Goal: Use online tool/utility: Utilize a website feature to perform a specific function

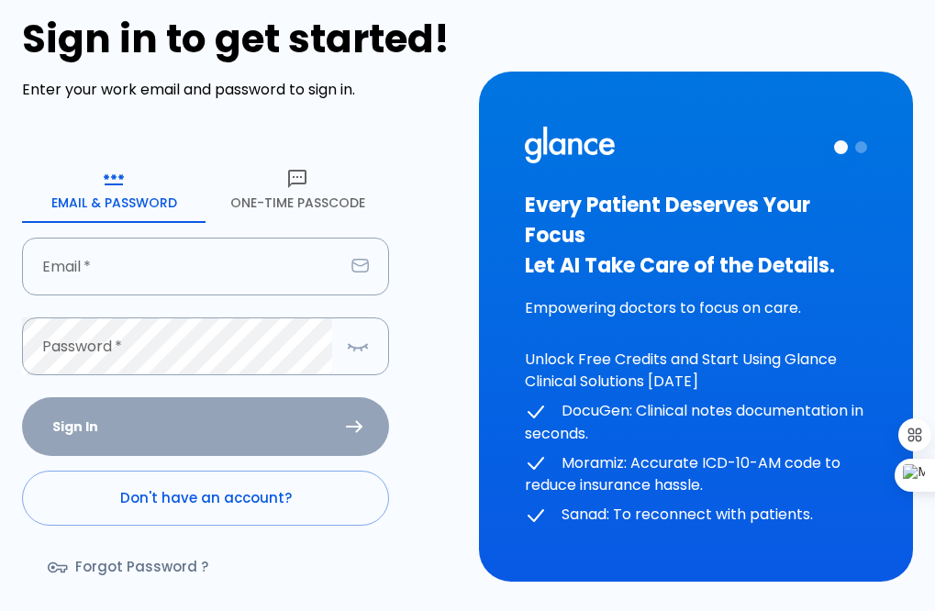
scroll to position [136, 0]
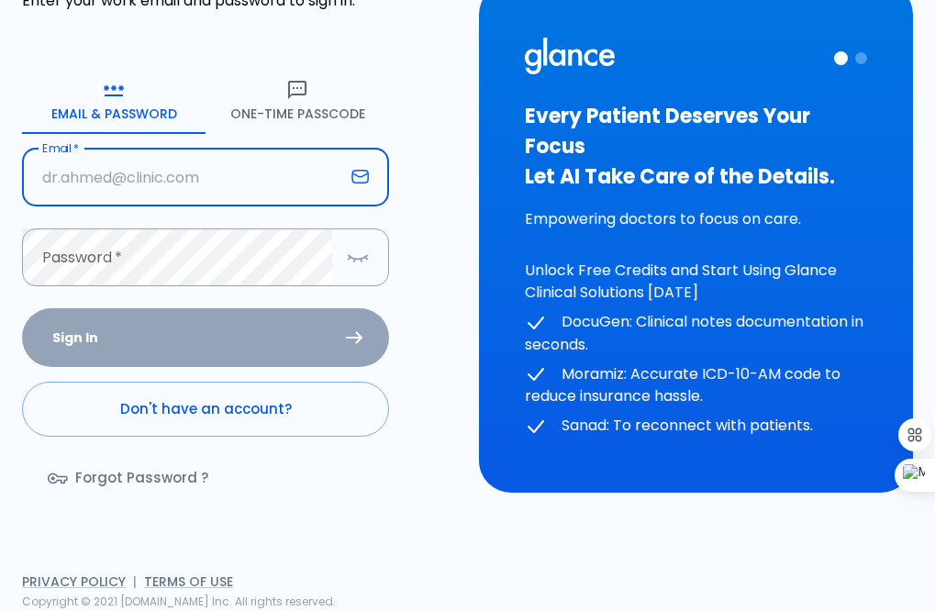
click at [182, 192] on input "text" at bounding box center [183, 178] width 322 height 58
click at [141, 467] on link "Forgot Password ?" at bounding box center [130, 477] width 216 height 53
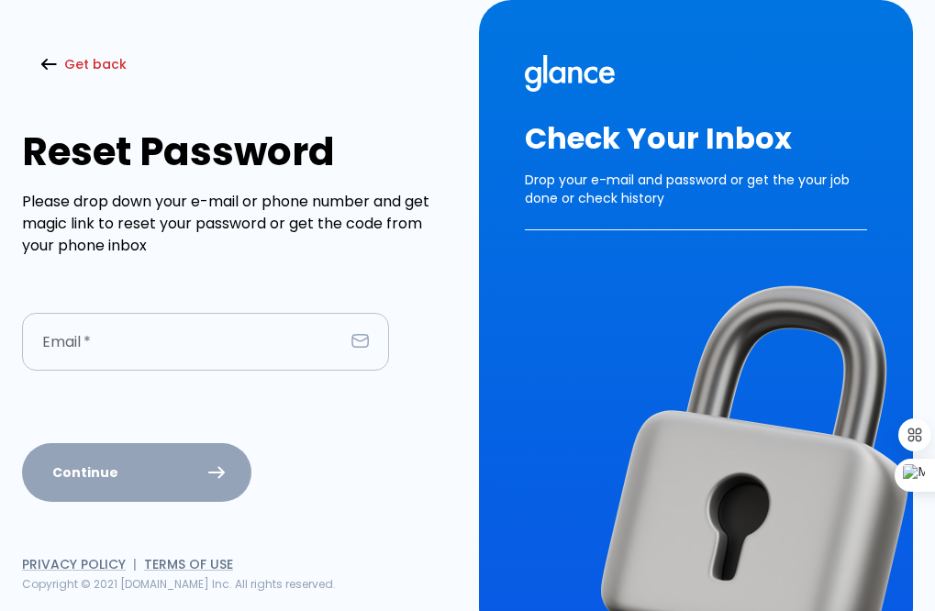
drag, startPoint x: 184, startPoint y: 333, endPoint x: 199, endPoint y: 343, distance: 17.8
click at [184, 333] on input "text" at bounding box center [183, 342] width 322 height 58
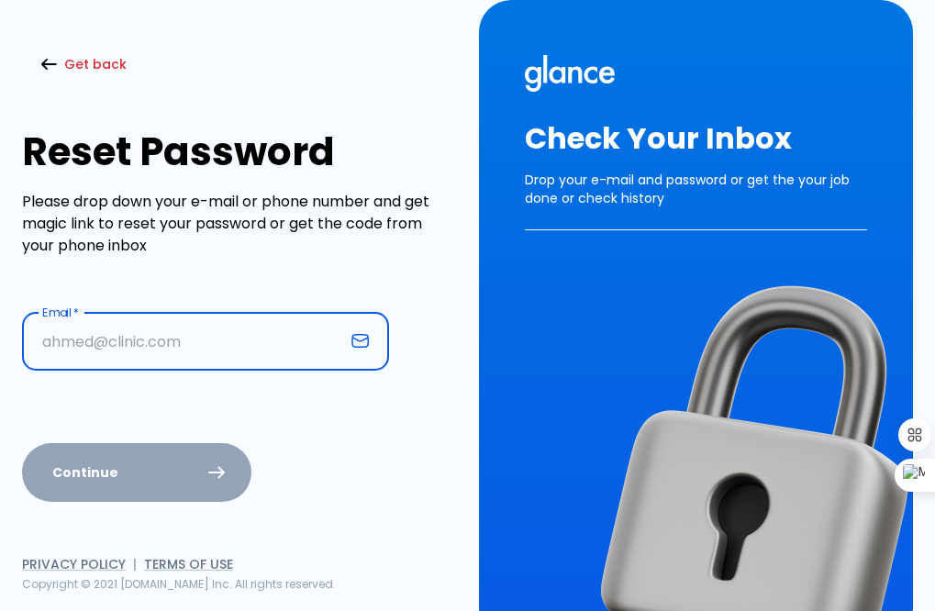
type input "[EMAIL_ADDRESS][DOMAIN_NAME]"
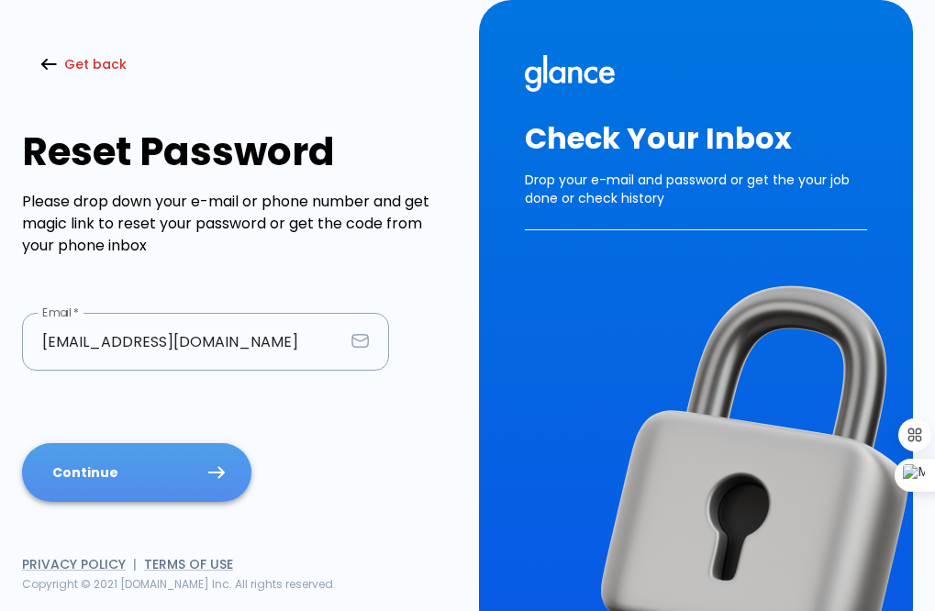
click at [160, 461] on button "Continue" at bounding box center [136, 473] width 229 height 60
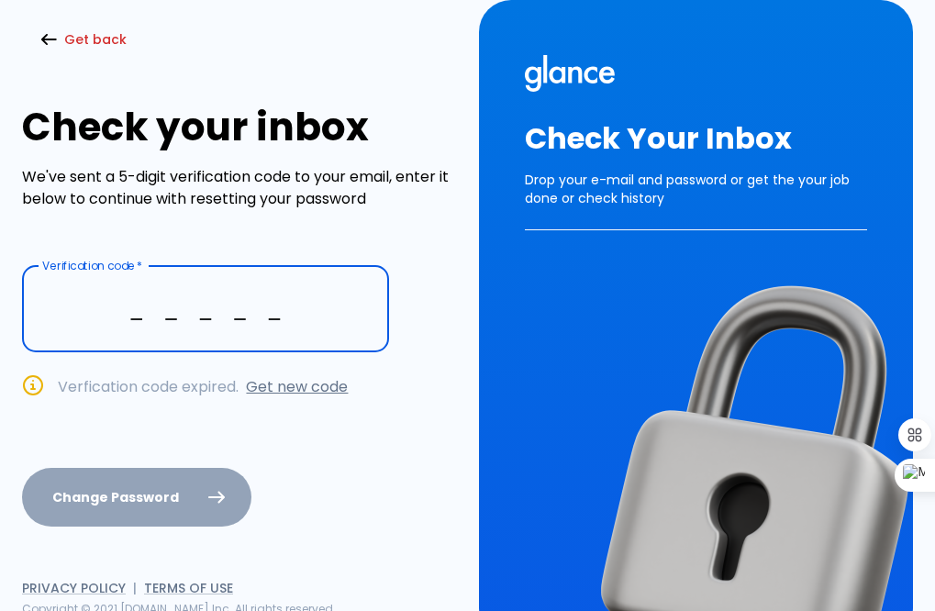
type input "_ _ _ _ _"
click at [299, 383] on link "Get new code" at bounding box center [297, 386] width 102 height 21
click at [173, 294] on input "text" at bounding box center [205, 309] width 367 height 86
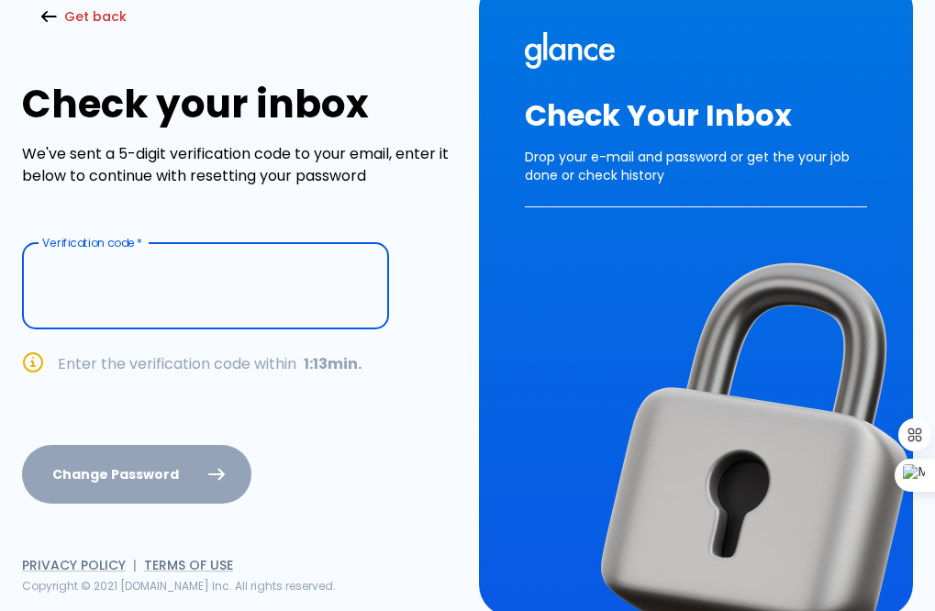
scroll to position [28, 0]
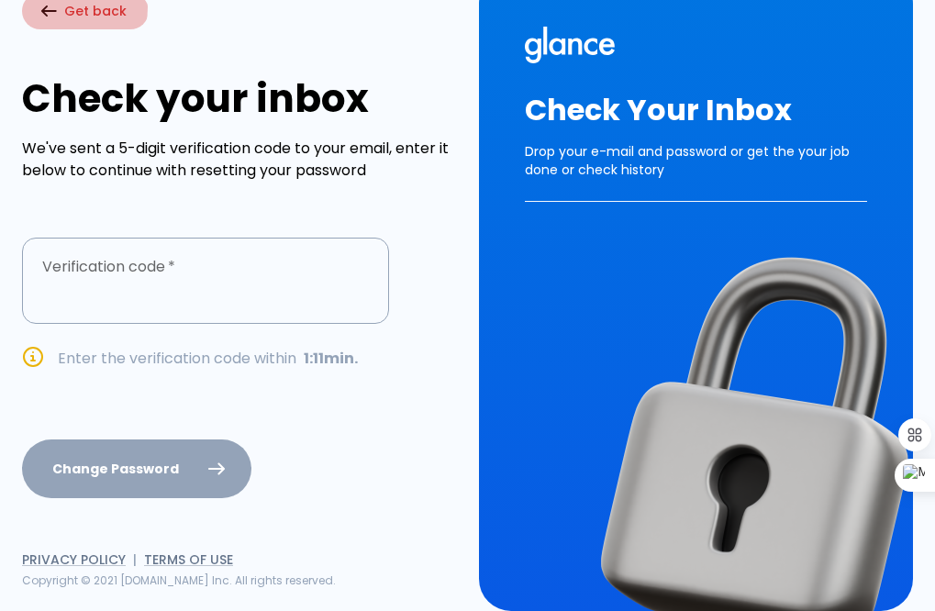
click at [50, 7] on icon "button" at bounding box center [48, 11] width 17 height 13
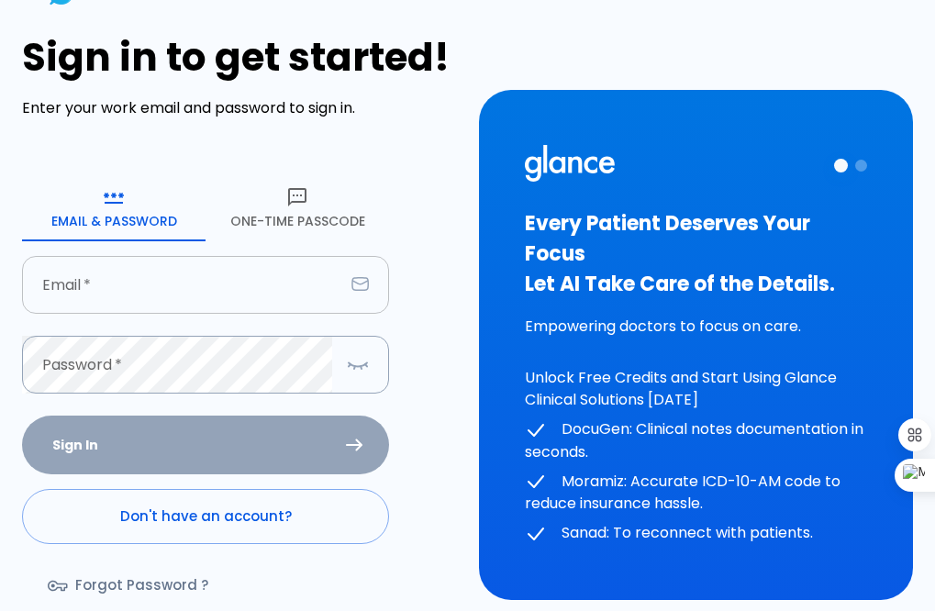
scroll to position [136, 0]
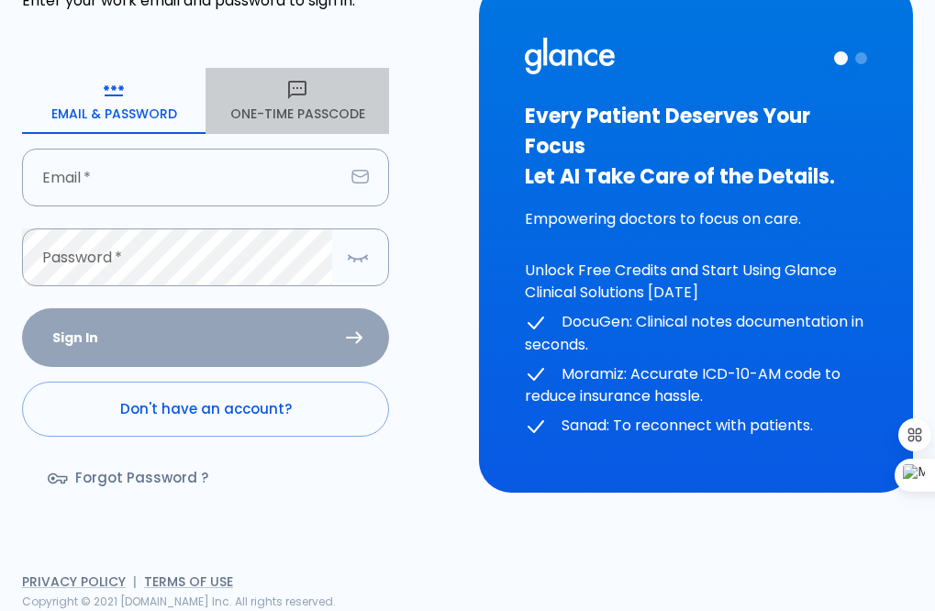
click at [284, 102] on button "One-Time Passcode" at bounding box center [296, 101] width 183 height 66
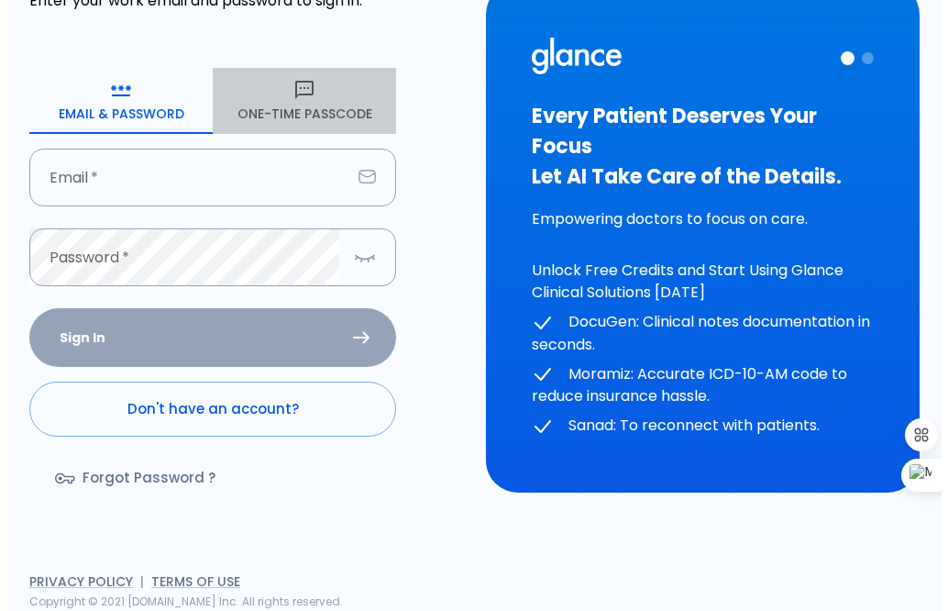
scroll to position [86, 0]
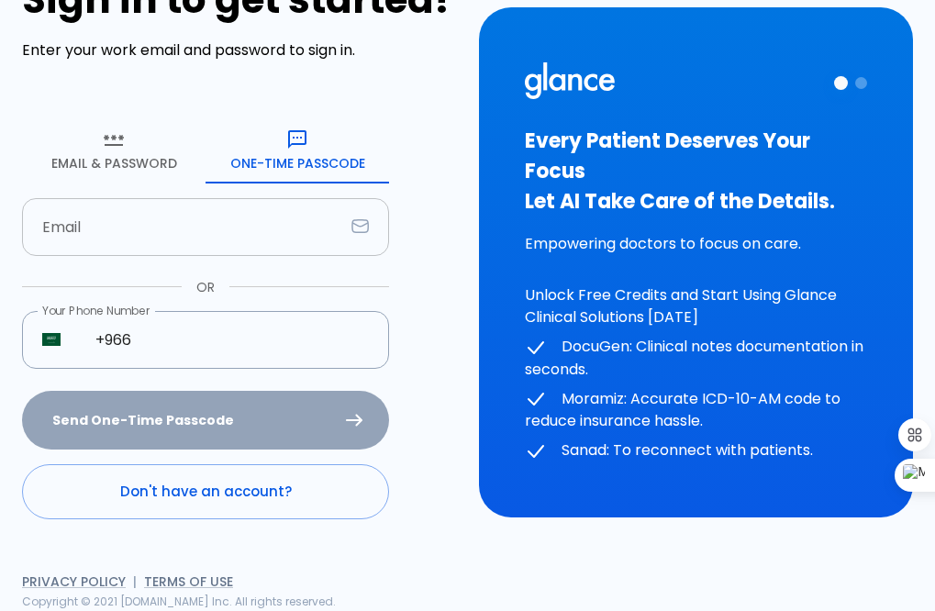
click at [137, 229] on input "text" at bounding box center [183, 227] width 322 height 58
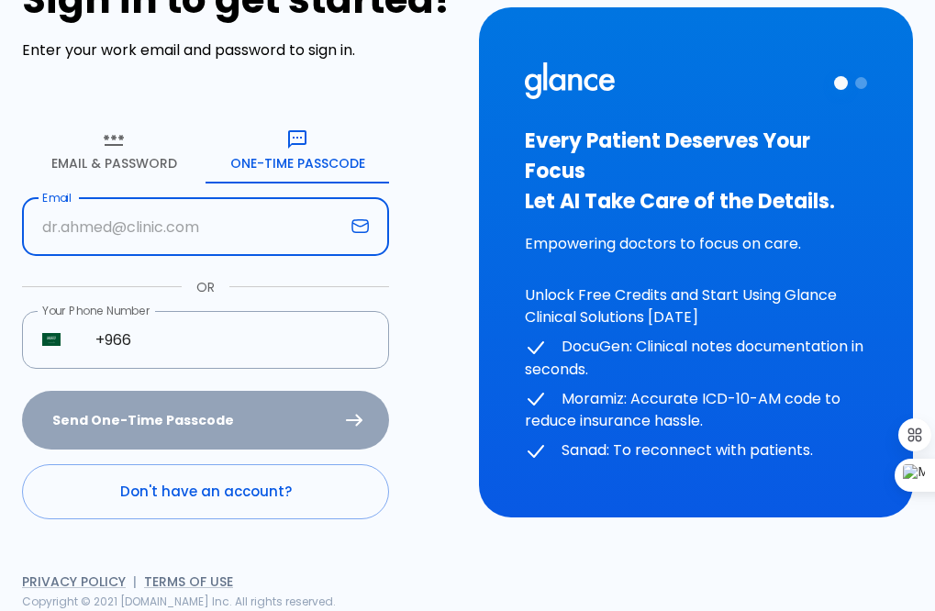
type input "[EMAIL_ADDRESS][DOMAIN_NAME]"
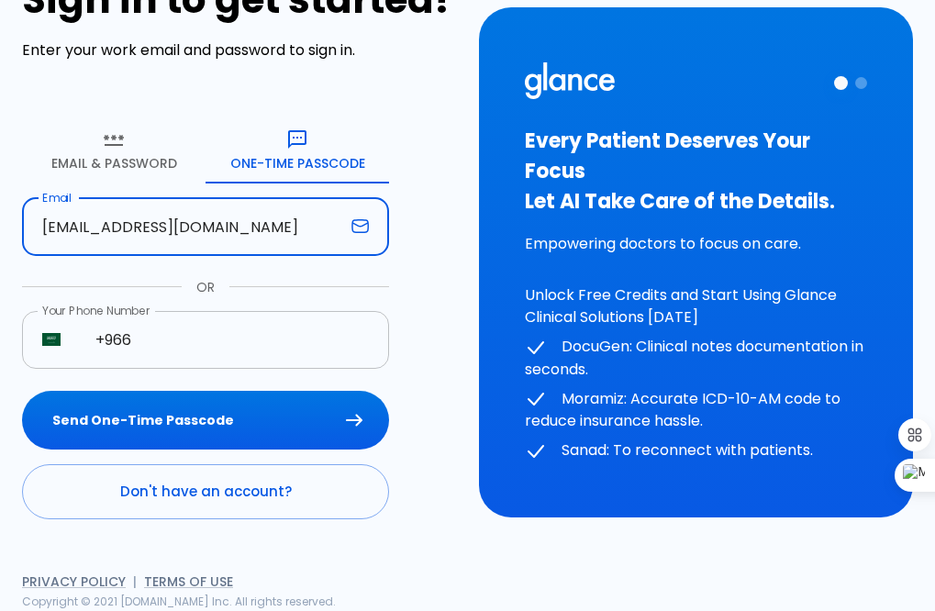
click at [183, 331] on input "+966" at bounding box center [232, 340] width 314 height 58
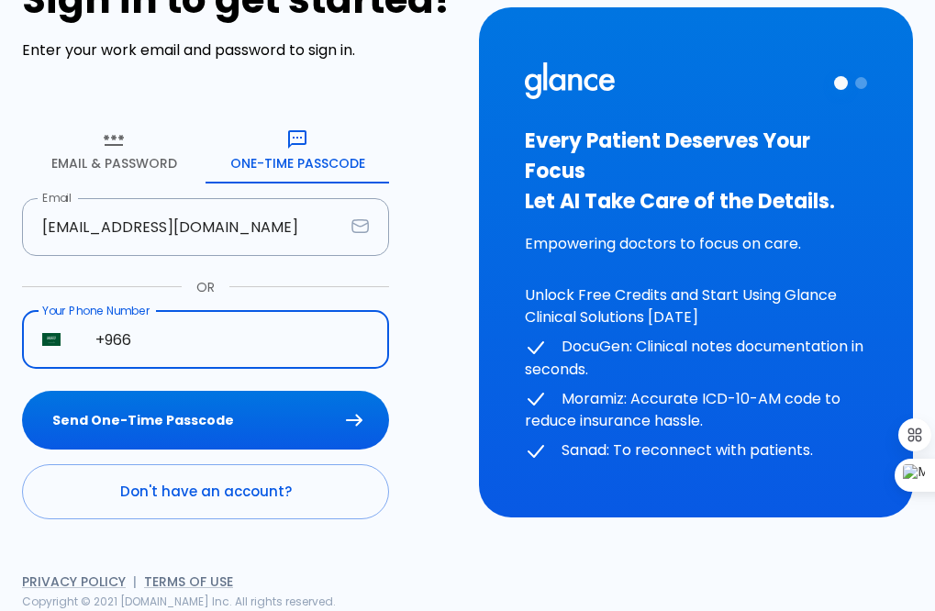
type input "[PHONE_NUMBER]"
click at [217, 426] on button "Send One-Time Passcode" at bounding box center [205, 421] width 367 height 60
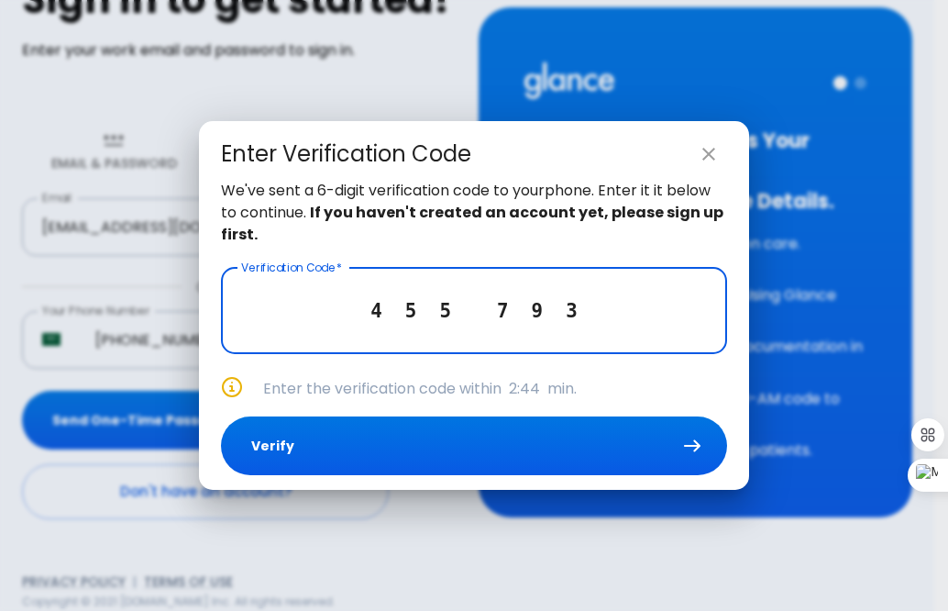
type input "4 5 5 7 9 3"
click at [441, 444] on button "Verify" at bounding box center [474, 446] width 506 height 60
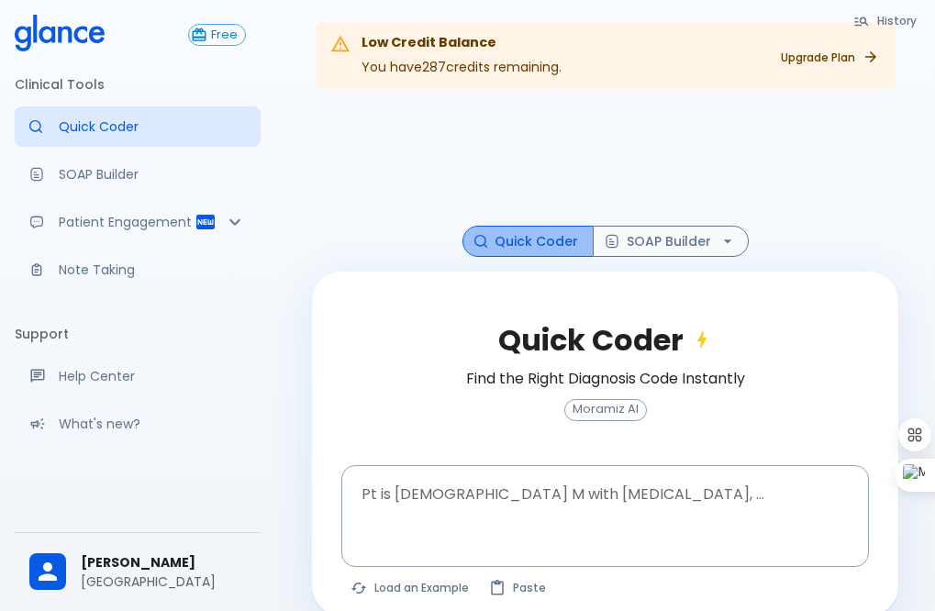
click at [556, 249] on button "Quick Coder" at bounding box center [527, 242] width 131 height 32
click at [519, 491] on textarea at bounding box center [605, 501] width 502 height 58
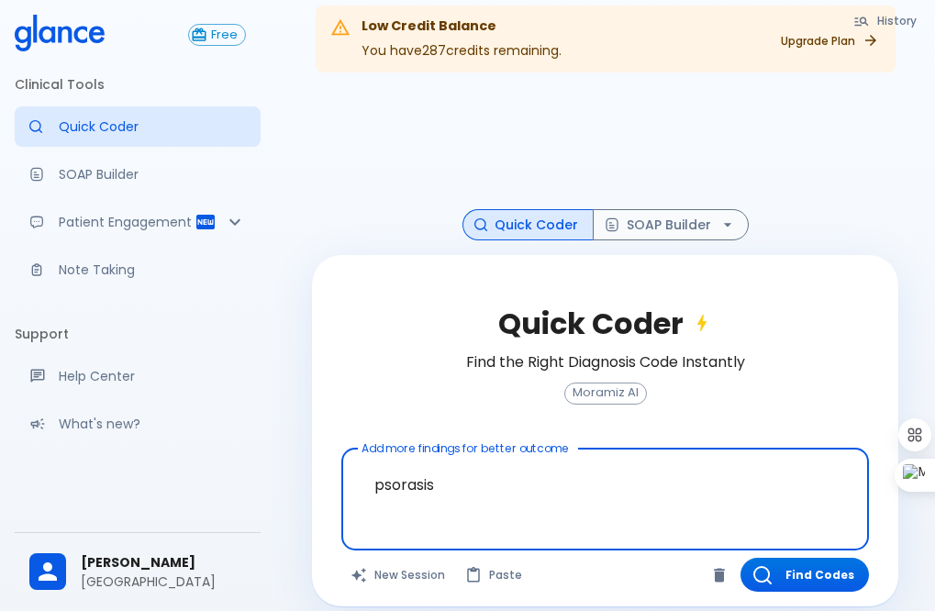
scroll to position [44, 0]
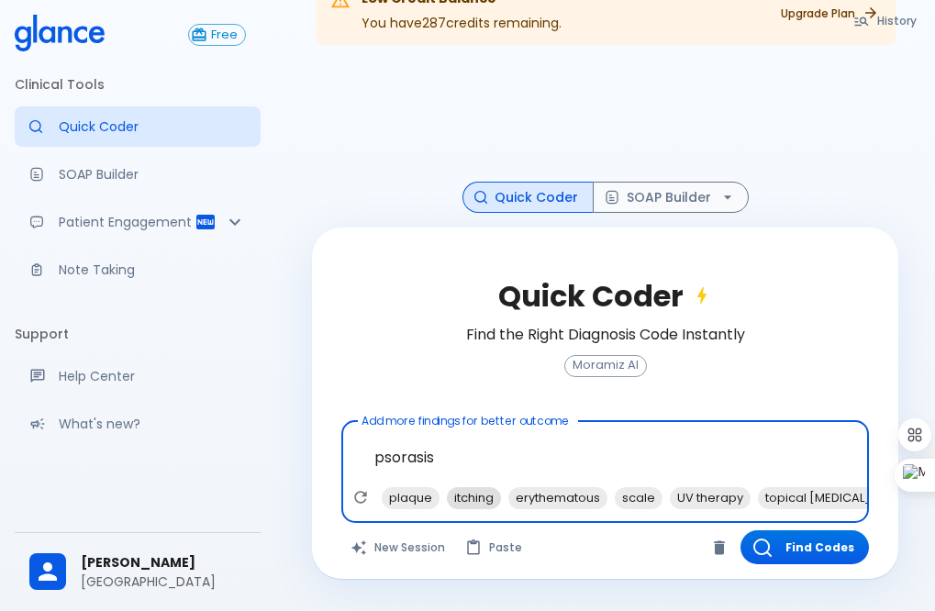
click at [472, 491] on span "itching" at bounding box center [474, 497] width 54 height 21
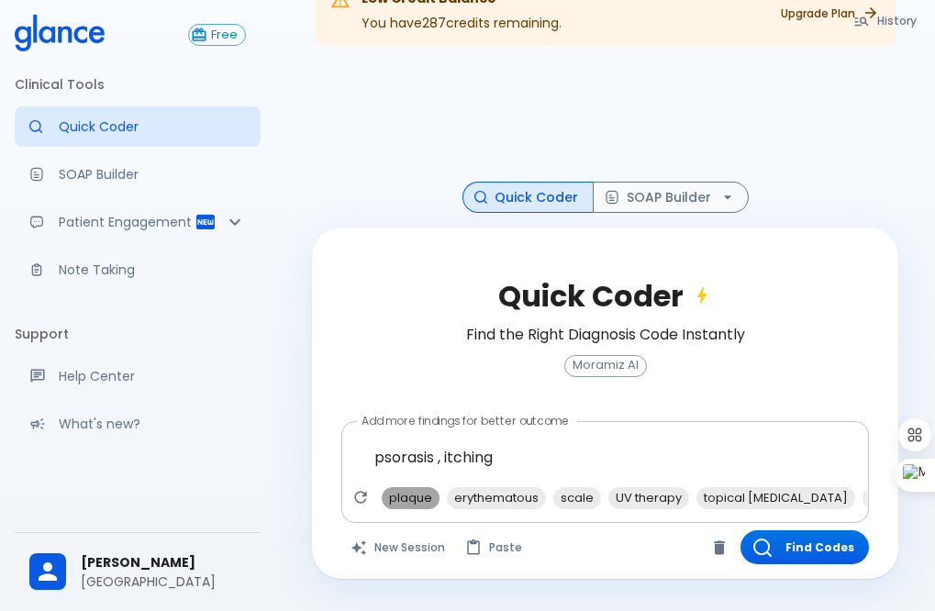
click at [394, 495] on span "plaque" at bounding box center [411, 497] width 58 height 21
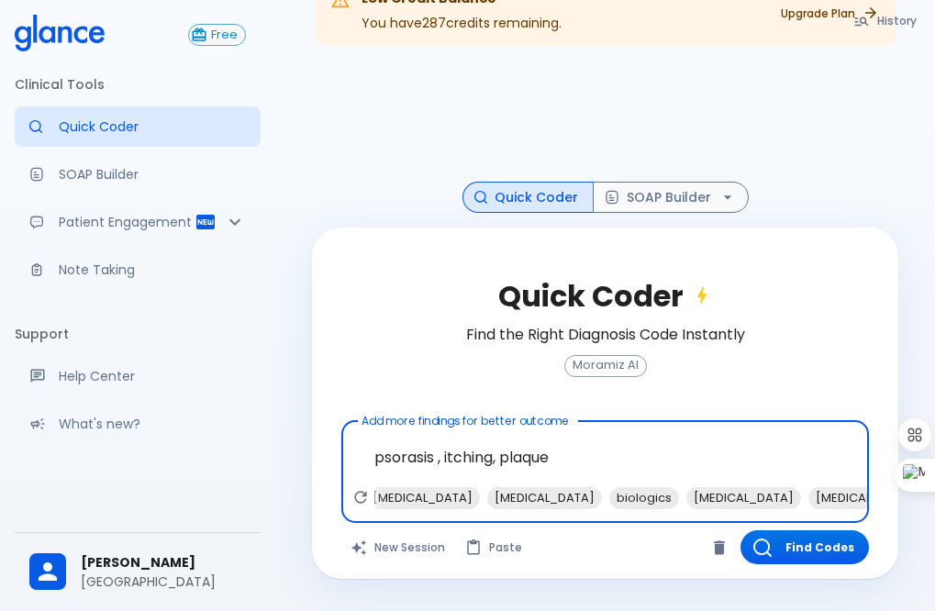
scroll to position [0, 302]
click at [548, 491] on span "[MEDICAL_DATA]" at bounding box center [552, 497] width 115 height 21
type textarea "psorasis , itching, plaque, [MEDICAL_DATA]"
click at [790, 553] on button "Find Codes" at bounding box center [804, 547] width 128 height 34
